Goal: Transaction & Acquisition: Subscribe to service/newsletter

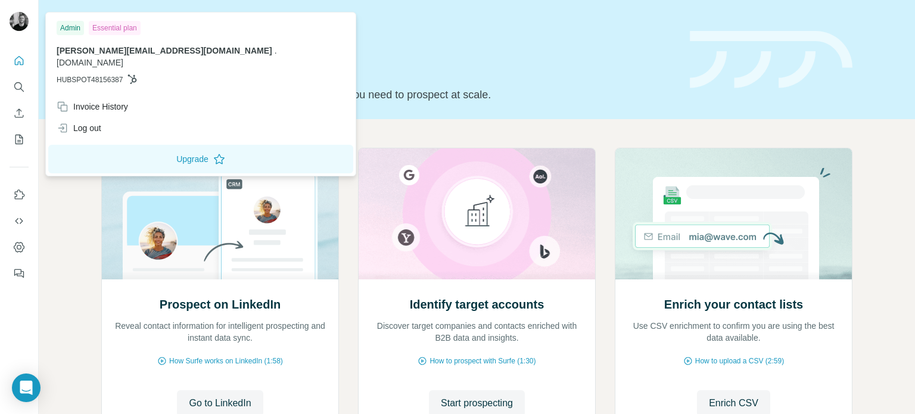
click at [14, 21] on img at bounding box center [19, 21] width 19 height 19
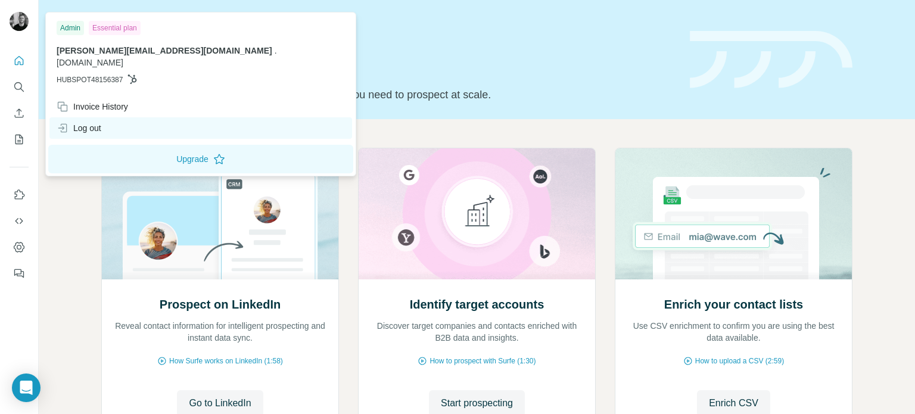
click at [101, 122] on div "Log out" at bounding box center [79, 128] width 45 height 12
